Goal: Information Seeking & Learning: Compare options

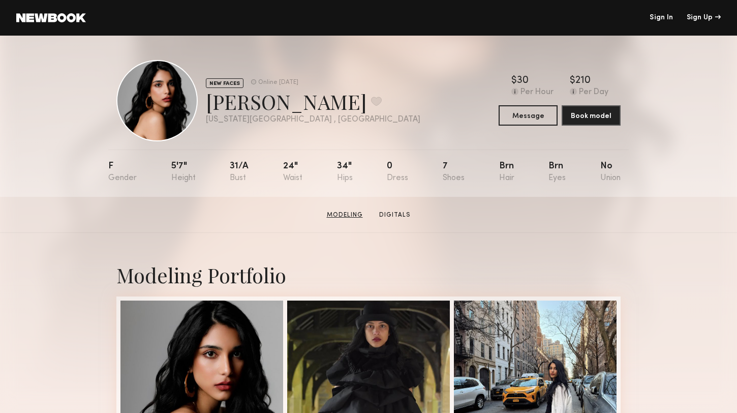
click at [342, 213] on link "Modeling" at bounding box center [345, 214] width 44 height 9
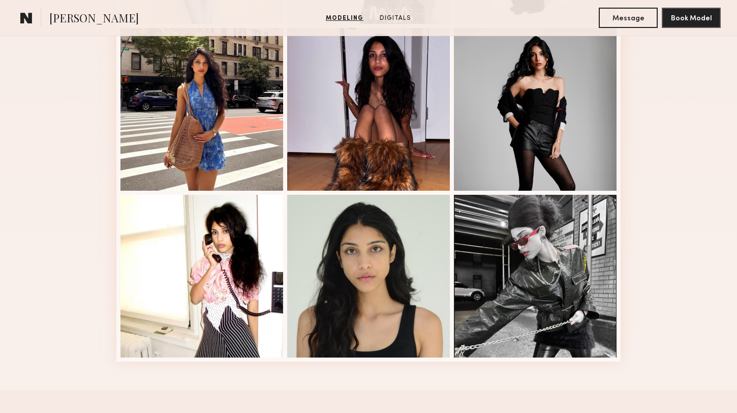
scroll to position [604, 0]
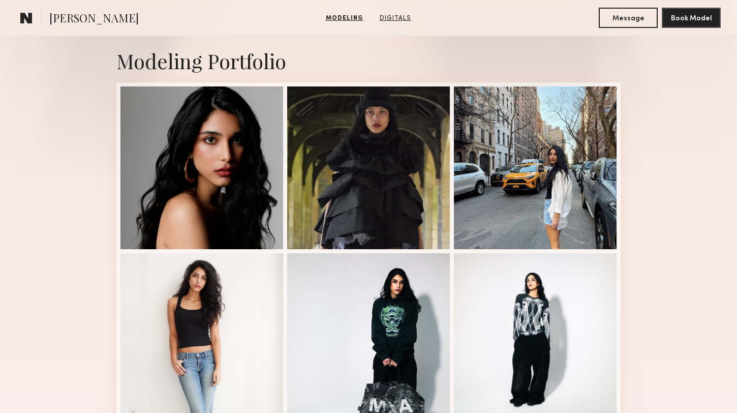
click at [393, 16] on link "Digitals" at bounding box center [396, 18] width 40 height 9
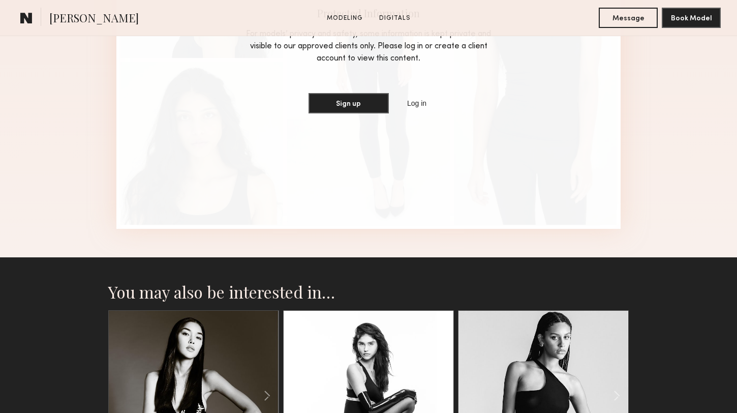
scroll to position [1424, 0]
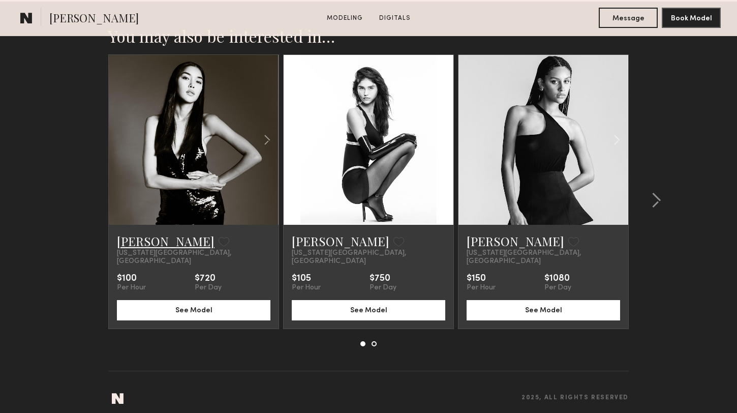
click at [132, 235] on link "[PERSON_NAME]" at bounding box center [166, 241] width 98 height 16
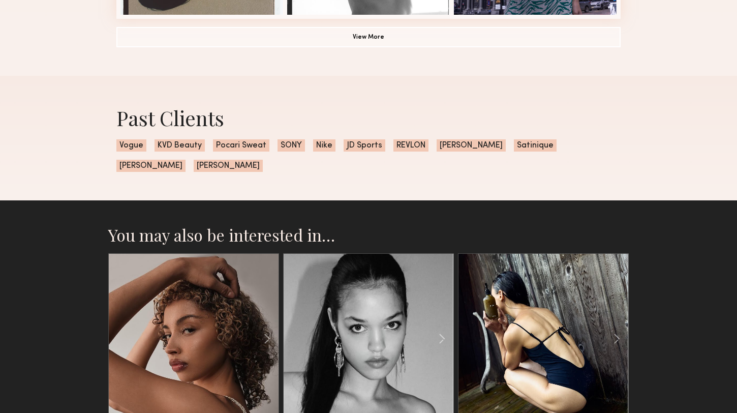
scroll to position [1111, 0]
